Goal: Task Accomplishment & Management: Manage account settings

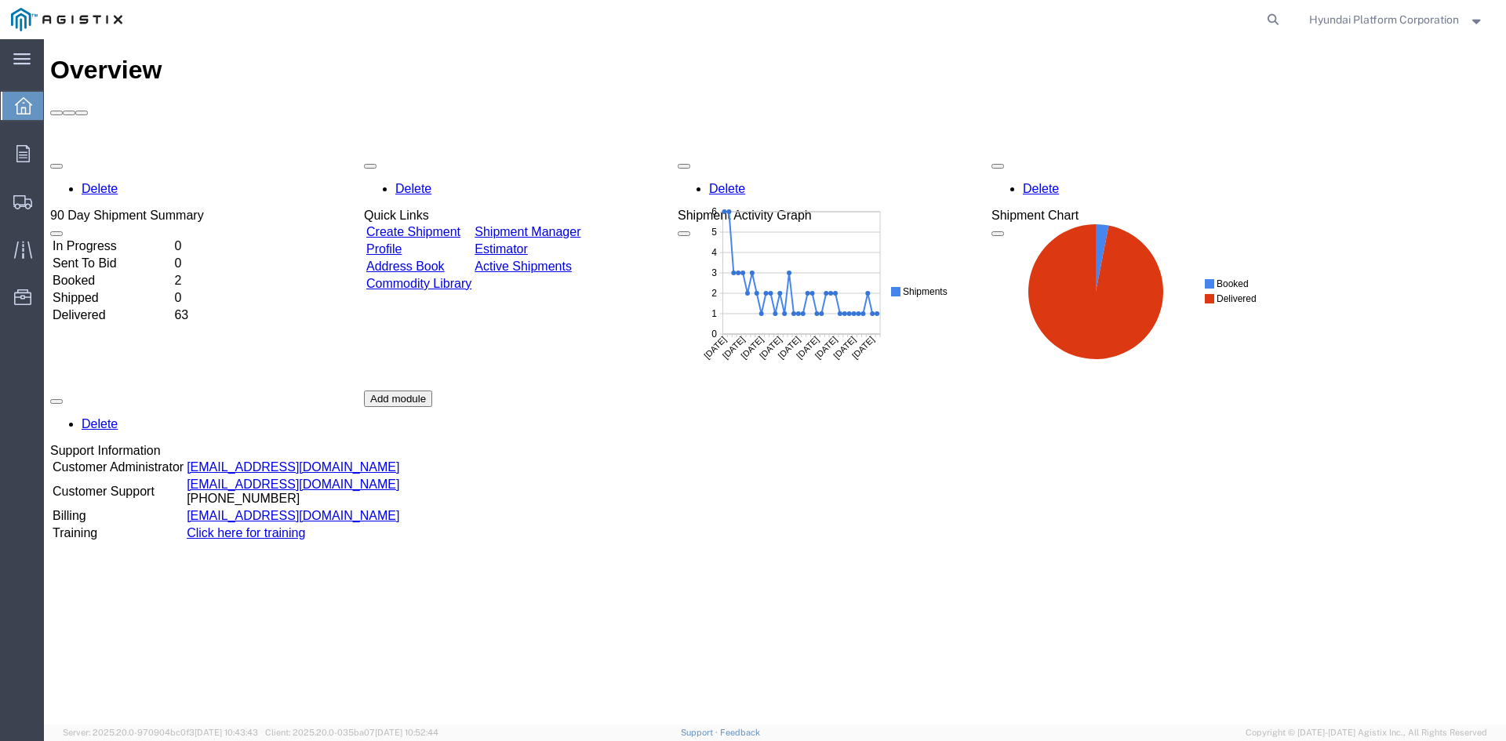
click at [712, 414] on div "Delete 90 Day Shipment Summary In Progress 0 Sent To Bid 0 Booked 2 Shipped 0 D…" at bounding box center [775, 390] width 1450 height 471
click at [719, 406] on div "Delete 90 Day Shipment Summary In Progress 0 Sent To Bid 0 Booked 2 Shipped 0 D…" at bounding box center [775, 390] width 1450 height 471
click at [717, 421] on div "Delete 90 Day Shipment Summary In Progress 0 Sent To Bid 0 Booked 2 Shipped 0 D…" at bounding box center [775, 390] width 1450 height 471
click at [0, 0] on span "Shipment Manager" at bounding box center [0, 0] width 0 height 0
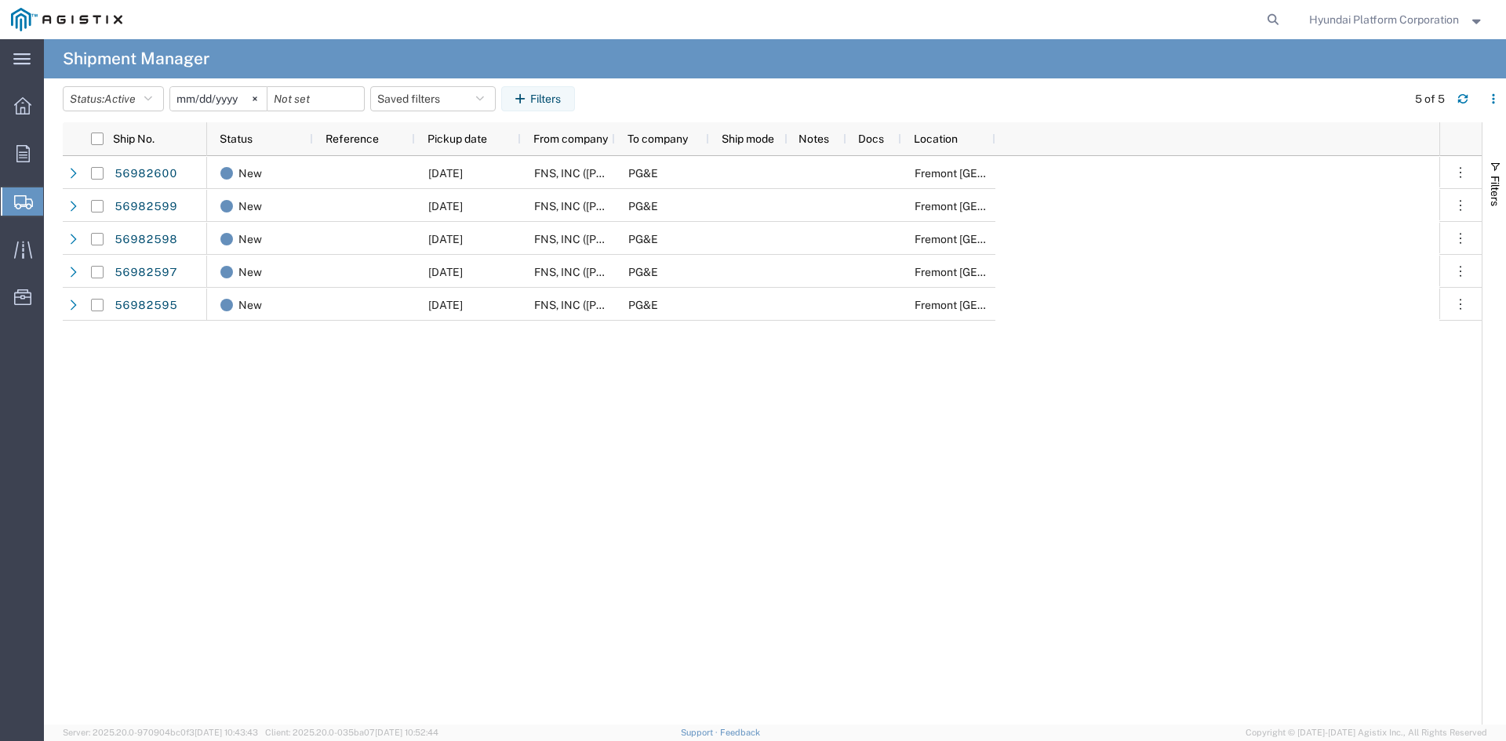
click at [838, 395] on div "New [DATE] FNS, INC ([PERSON_NAME])(C/O Hyundai Corporation) PG&E [GEOGRAPHIC_D…" at bounding box center [823, 440] width 1233 height 569
click at [782, 473] on div "New [DATE] FNS, INC ([PERSON_NAME])(C/O Hyundai Corporation) PG&E [GEOGRAPHIC_D…" at bounding box center [823, 440] width 1233 height 569
click at [747, 533] on div "New [DATE] FNS, INC ([PERSON_NAME])(C/O Hyundai Corporation) PG&E [GEOGRAPHIC_D…" at bounding box center [823, 440] width 1233 height 569
drag, startPoint x: 747, startPoint y: 533, endPoint x: 727, endPoint y: 529, distance: 20.2
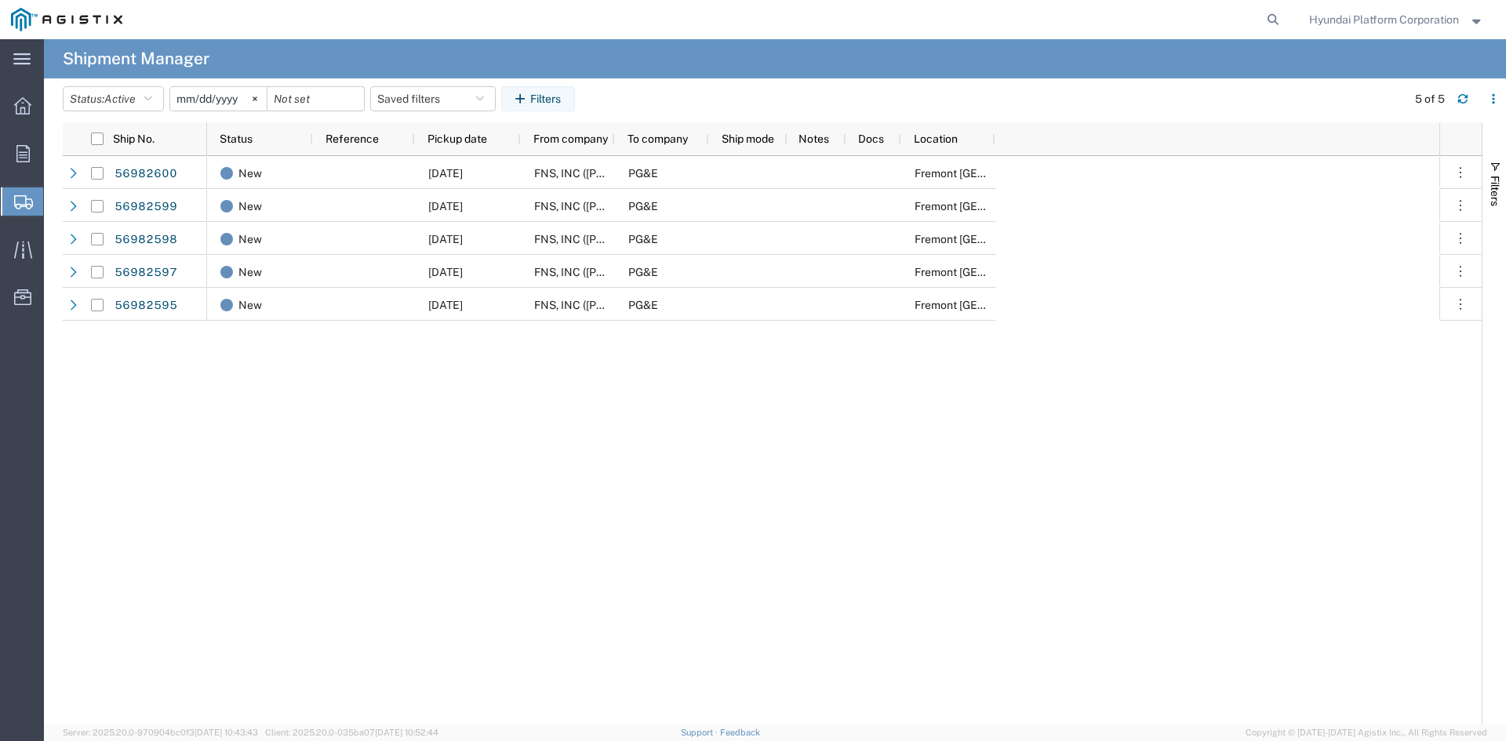
click at [727, 529] on div "New [DATE] FNS, INC ([PERSON_NAME])(C/O Hyundai Corporation) PG&E [GEOGRAPHIC_D…" at bounding box center [823, 440] width 1233 height 569
drag, startPoint x: 818, startPoint y: 506, endPoint x: 640, endPoint y: 479, distance: 180.1
click at [640, 479] on div "New [DATE] FNS, INC ([PERSON_NAME])(C/O Hyundai Corporation) PG&E [GEOGRAPHIC_D…" at bounding box center [823, 440] width 1233 height 569
click at [228, 439] on div "New [DATE] FNS, INC ([PERSON_NAME])(C/O Hyundai Corporation) PG&E [GEOGRAPHIC_D…" at bounding box center [823, 440] width 1233 height 569
